Goal: Task Accomplishment & Management: Complete application form

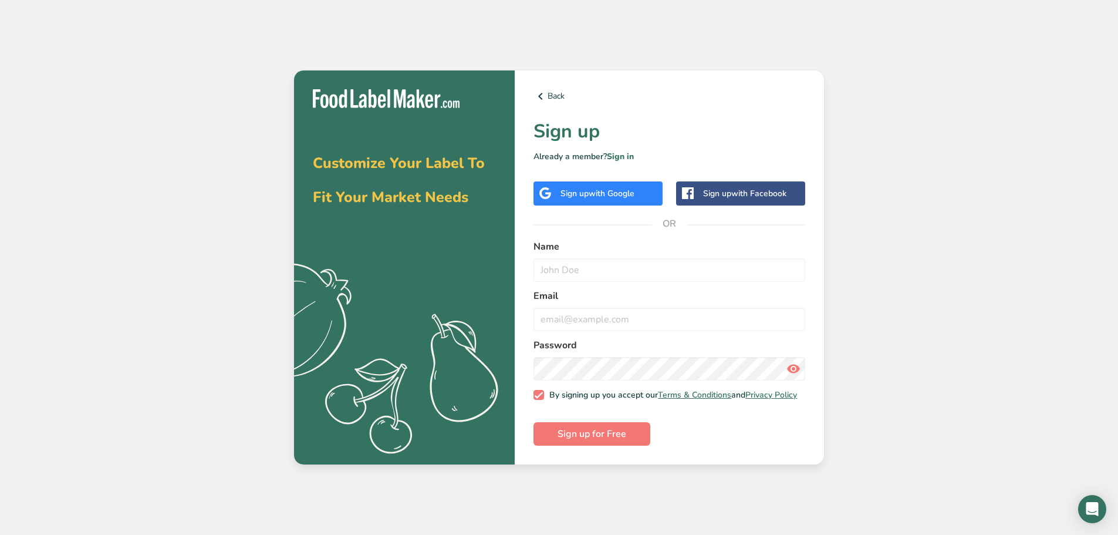
click at [591, 189] on span "with Google" at bounding box center [612, 193] width 46 height 11
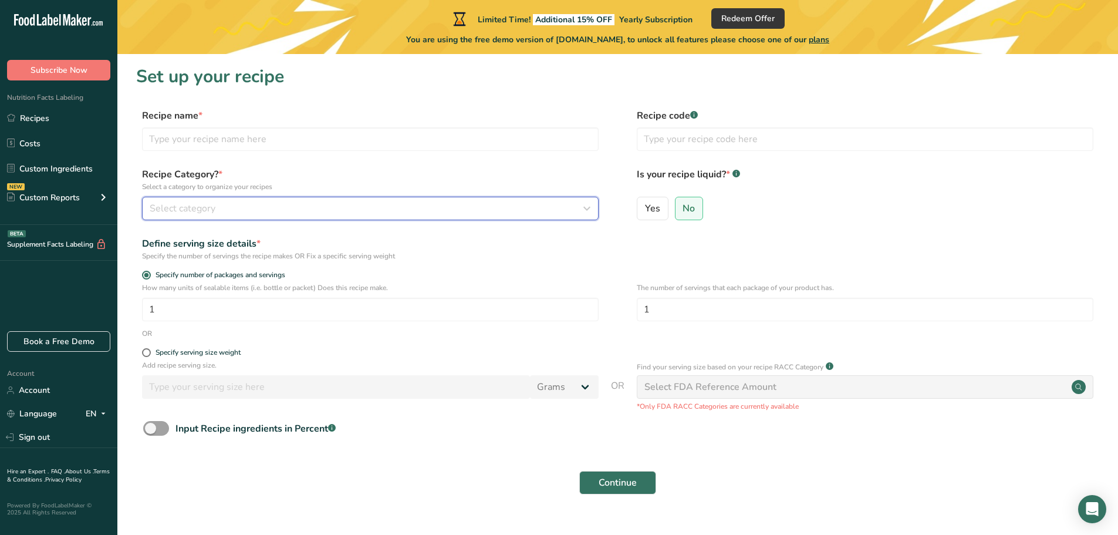
click at [211, 207] on span "Select category" at bounding box center [183, 208] width 66 height 14
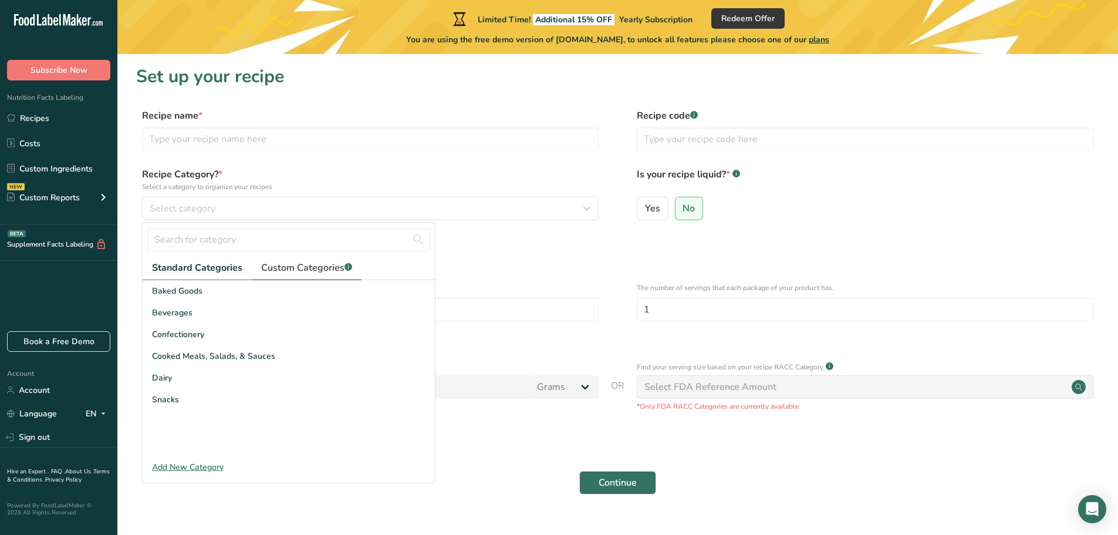
click at [325, 260] on link "Custom Categories .a-a{fill:#347362;}.b-a{fill:#fff;}" at bounding box center [307, 268] width 110 height 24
click at [331, 173] on label "Recipe Category? * Select a category to organize your recipes" at bounding box center [370, 179] width 457 height 25
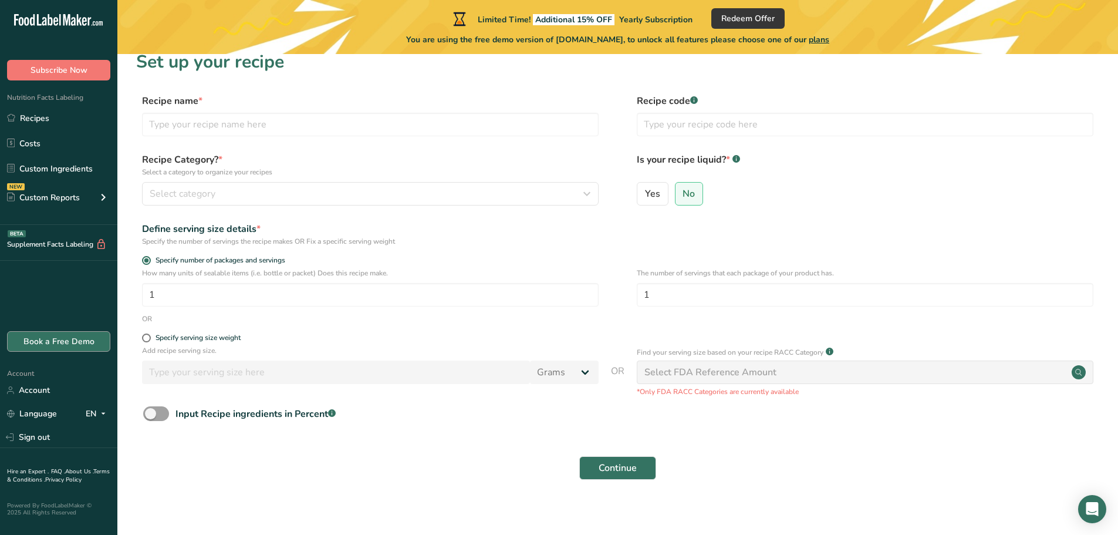
scroll to position [23, 0]
